Goal: Task Accomplishment & Management: Manage account settings

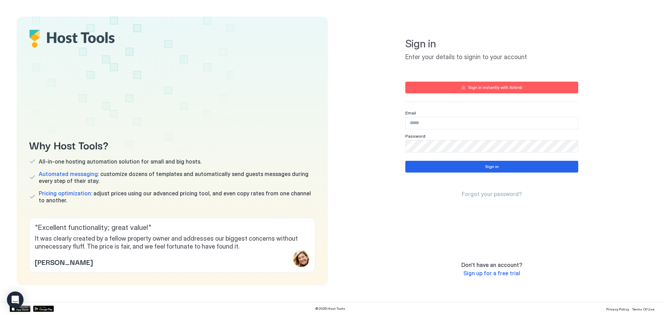
click at [480, 129] on input "Input Field" at bounding box center [491, 123] width 172 height 12
type input "**********"
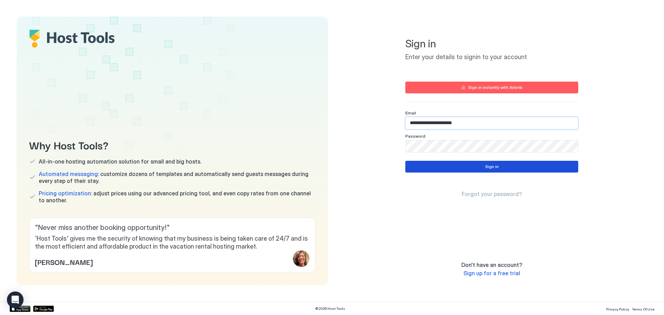
click at [488, 167] on div "Sign in" at bounding box center [491, 166] width 13 height 6
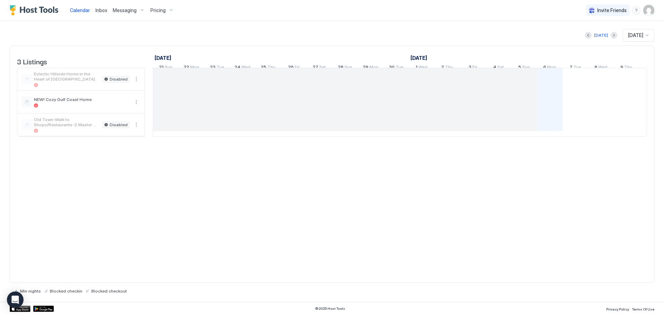
scroll to position [0, 384]
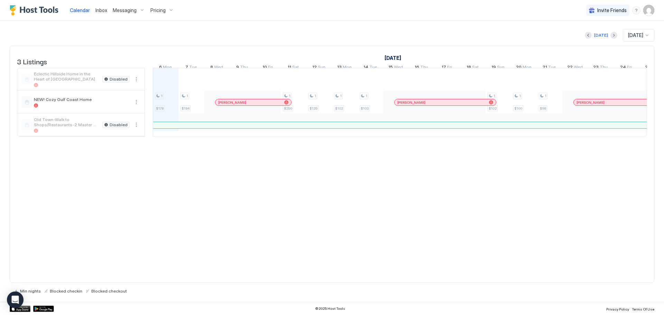
click at [152, 8] on span "Pricing" at bounding box center [157, 10] width 15 height 6
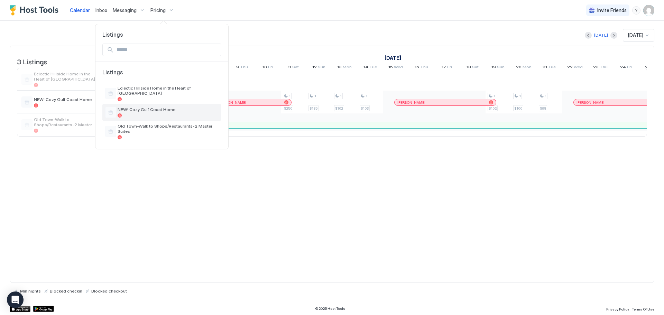
click at [151, 107] on span "NEW! Cozy Gulf Coast Home" at bounding box center [168, 109] width 101 height 5
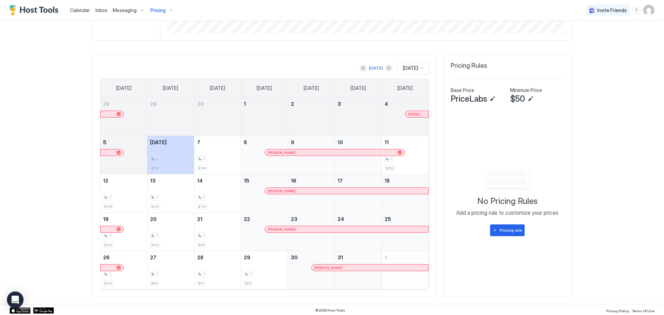
scroll to position [179, 0]
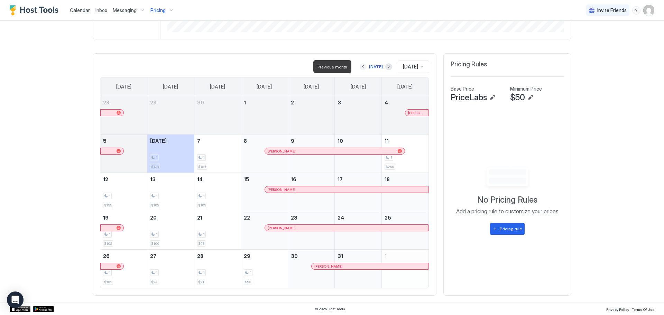
click at [359, 66] on button "Previous month" at bounding box center [362, 66] width 7 height 7
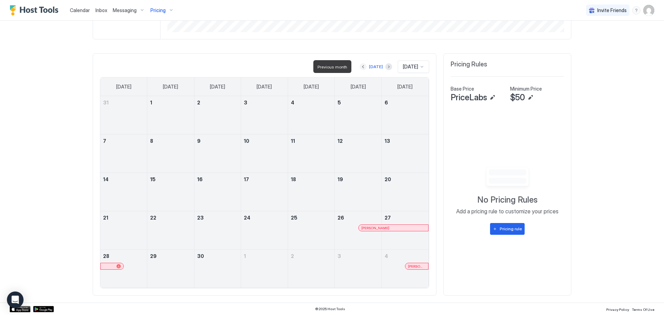
click at [359, 66] on button "Previous month" at bounding box center [362, 66] width 7 height 7
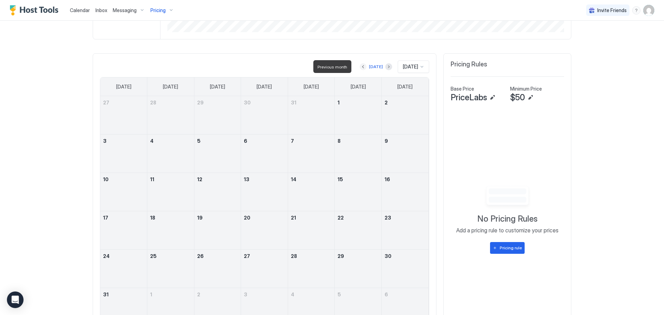
click at [359, 66] on button "Previous month" at bounding box center [362, 66] width 7 height 7
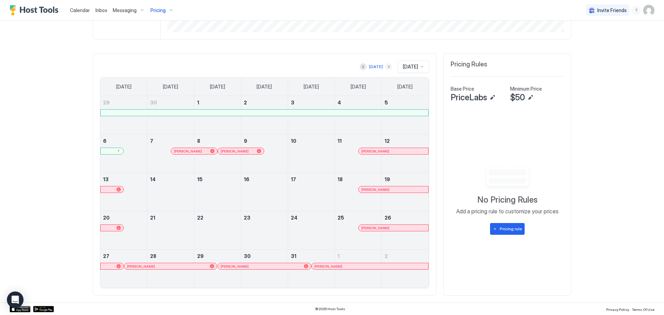
click at [385, 68] on button "Next month" at bounding box center [388, 66] width 7 height 7
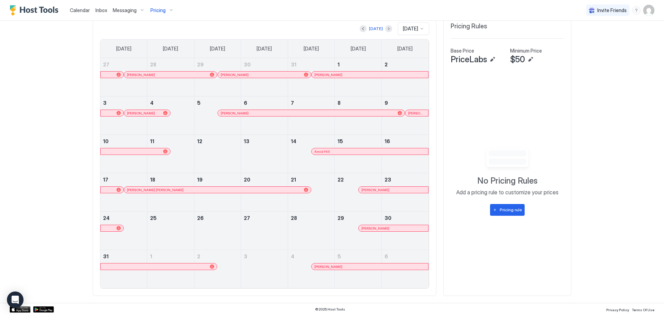
scroll to position [217, 0]
click at [385, 28] on button "Next month" at bounding box center [388, 28] width 7 height 7
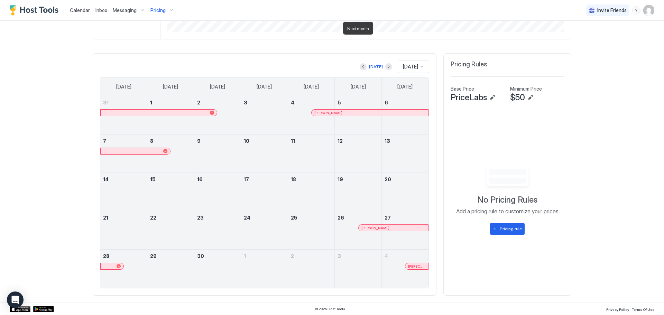
scroll to position [179, 0]
